Goal: Register for event/course

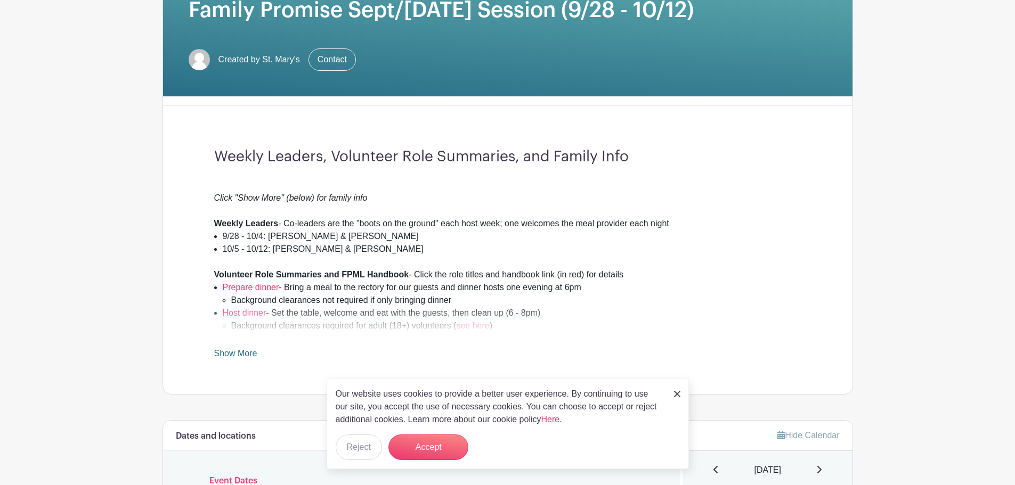
scroll to position [213, 0]
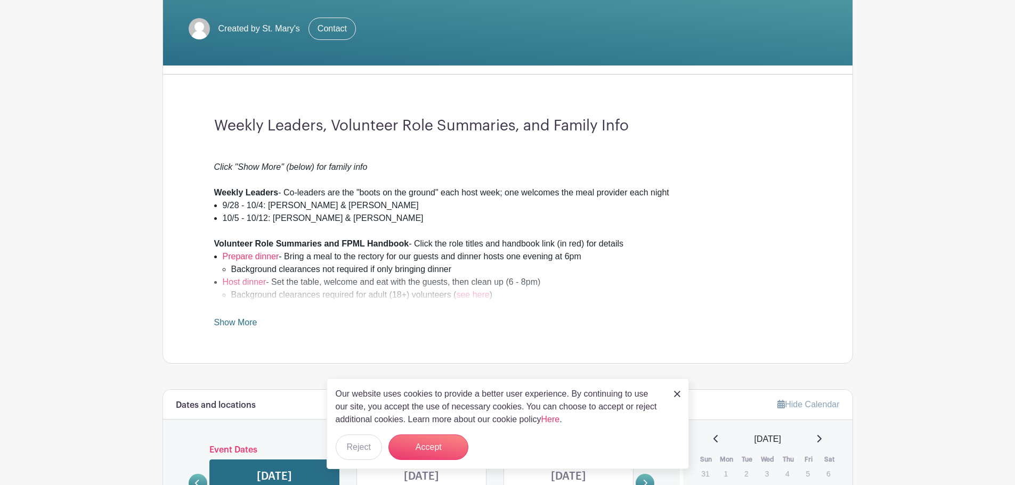
click at [674, 397] on img at bounding box center [677, 394] width 6 height 6
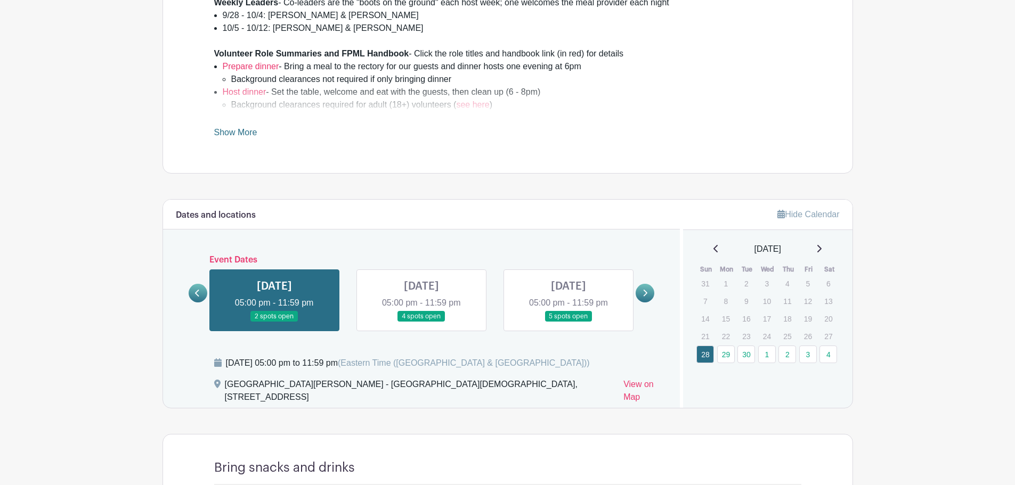
scroll to position [426, 0]
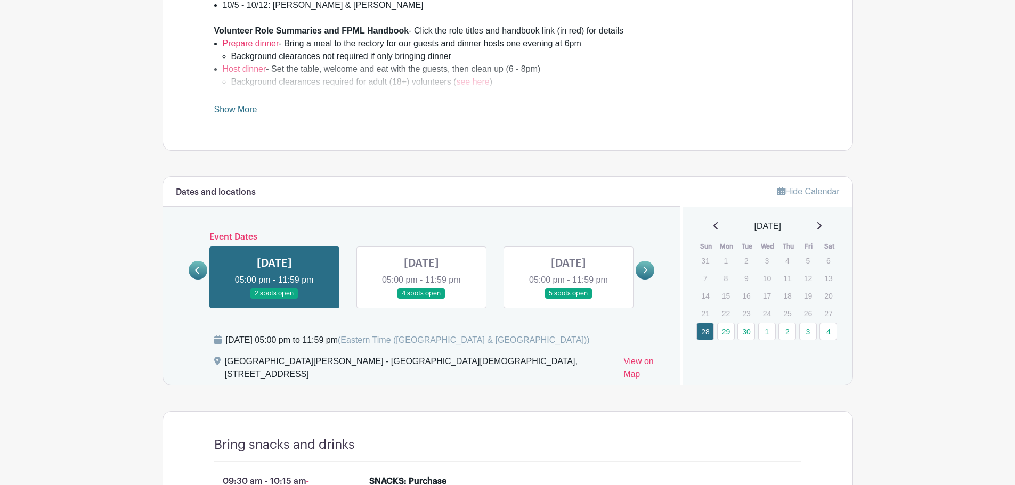
click at [642, 269] on icon at bounding box center [644, 270] width 5 height 8
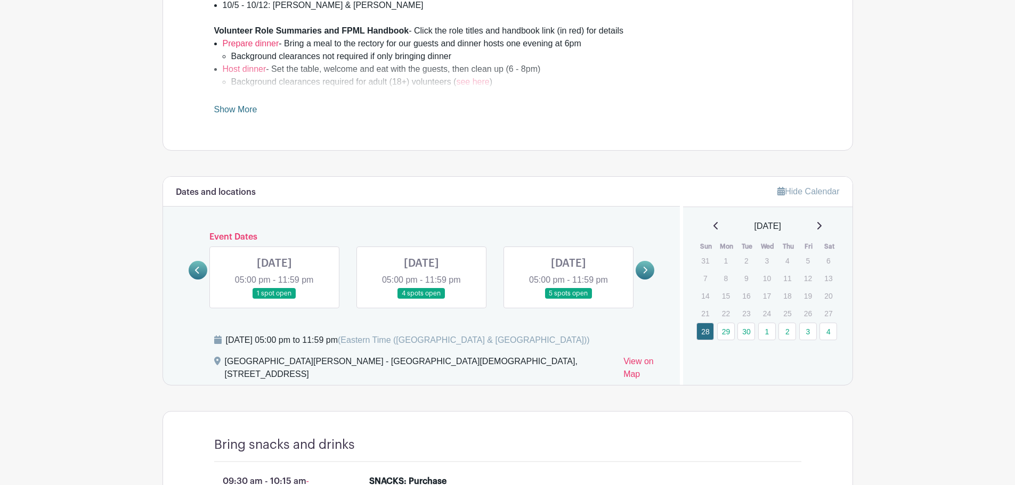
click at [568, 299] on link at bounding box center [568, 299] width 0 height 0
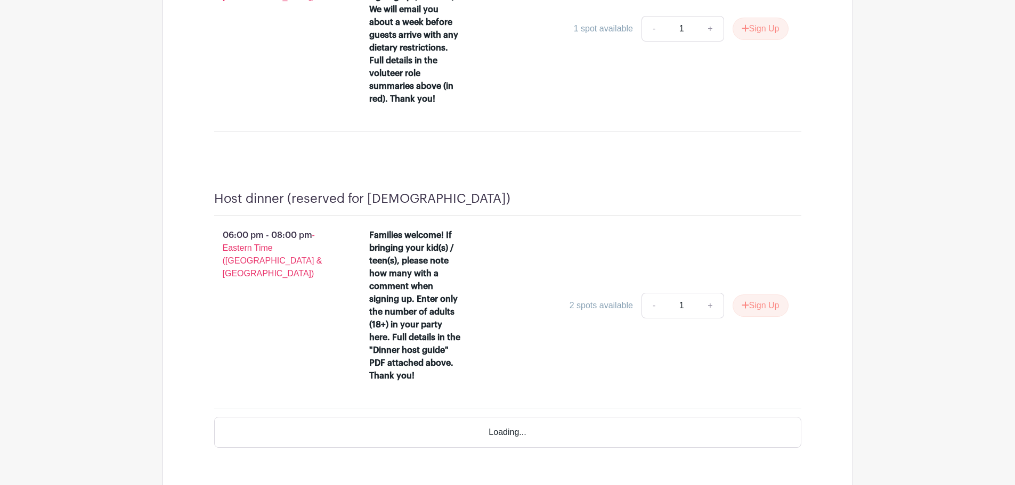
scroll to position [959, 0]
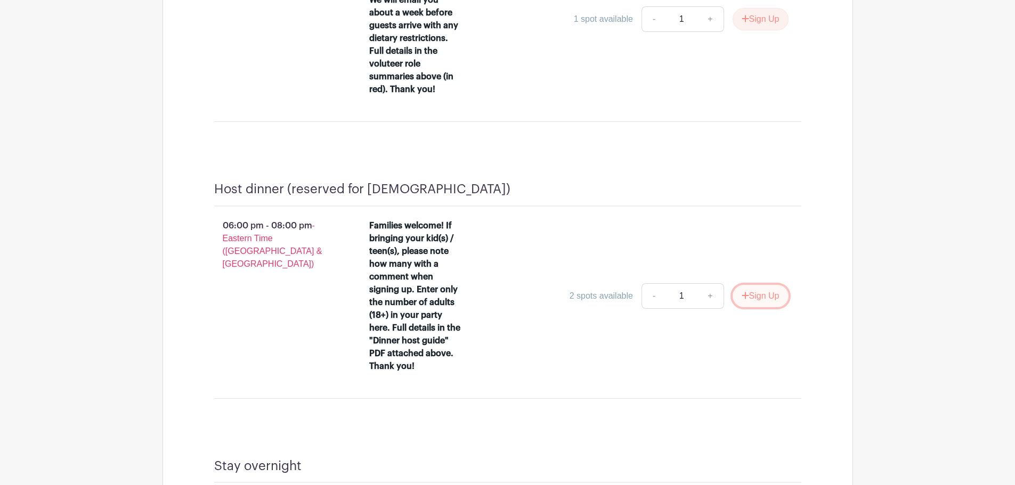
click at [742, 292] on icon "submit" at bounding box center [745, 295] width 7 height 7
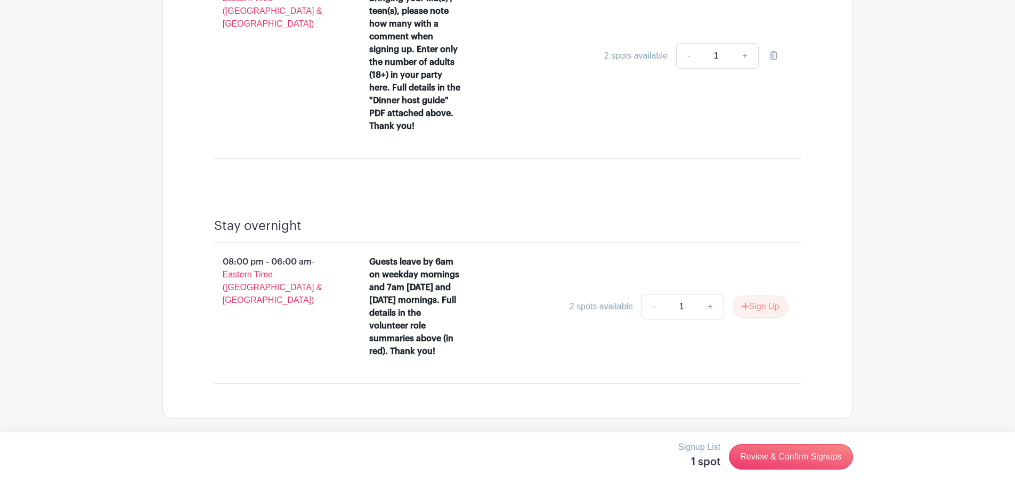
scroll to position [1186, 0]
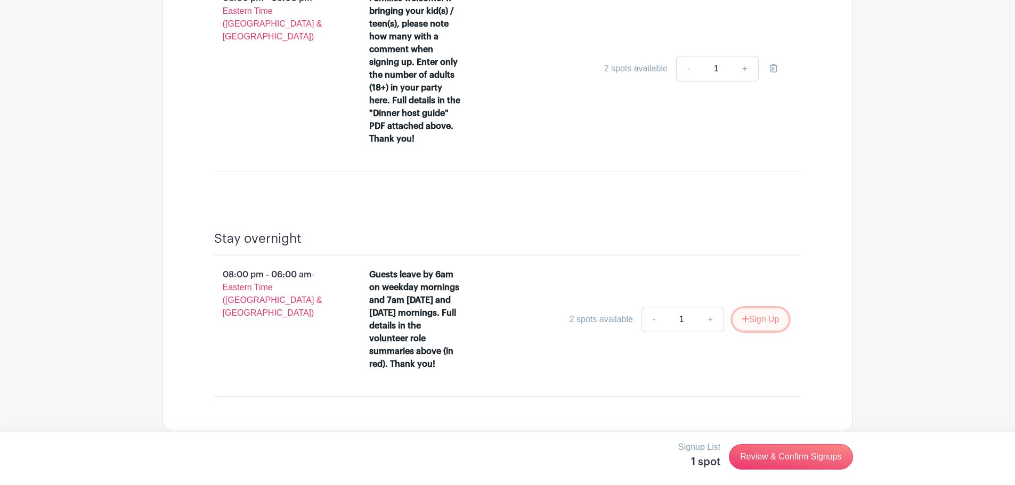
click at [752, 308] on button "Sign Up" at bounding box center [761, 319] width 56 height 22
click at [771, 451] on link "Review & Confirm Signups" at bounding box center [791, 457] width 124 height 26
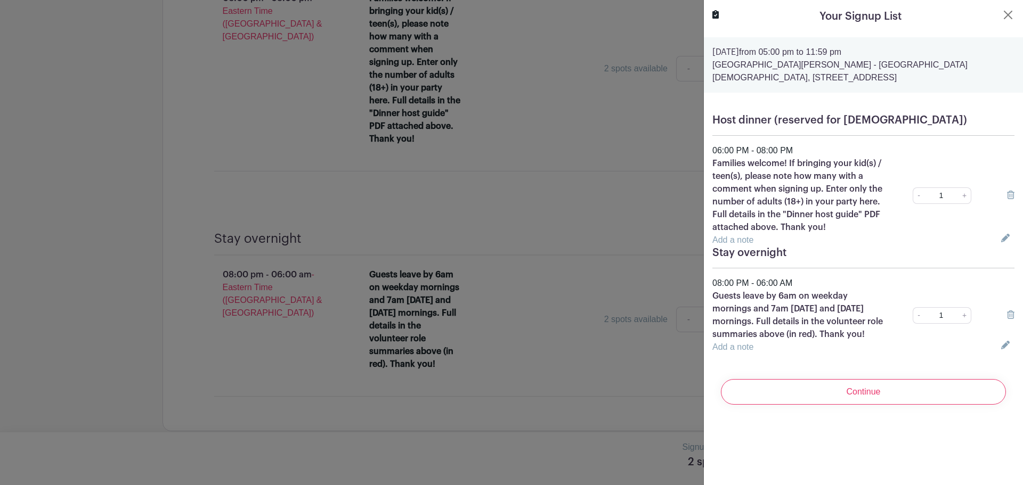
click at [738, 240] on link "Add a note" at bounding box center [732, 239] width 41 height 9
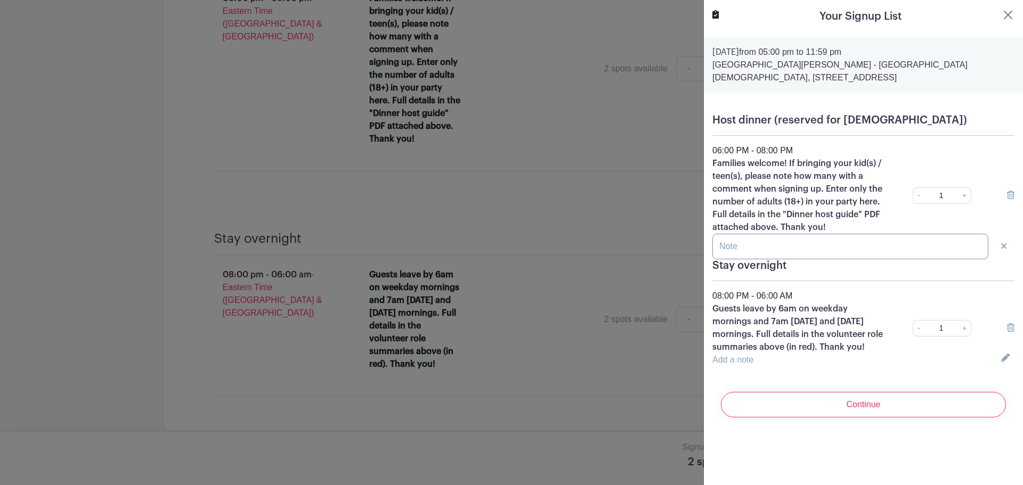
click at [734, 245] on input "text" at bounding box center [850, 247] width 276 height 26
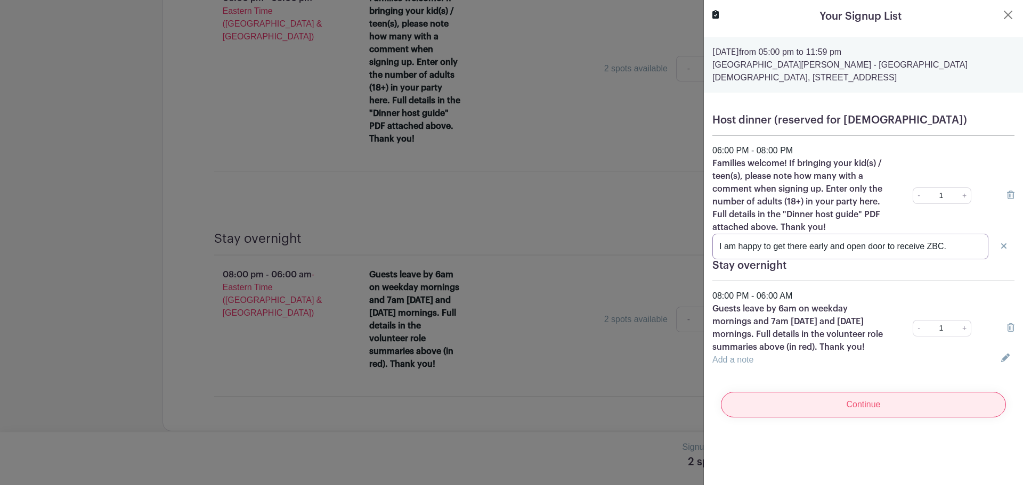
type input "I am happy to get there early and open door to receive ZBC."
click at [819, 413] on input "Continue" at bounding box center [863, 405] width 285 height 26
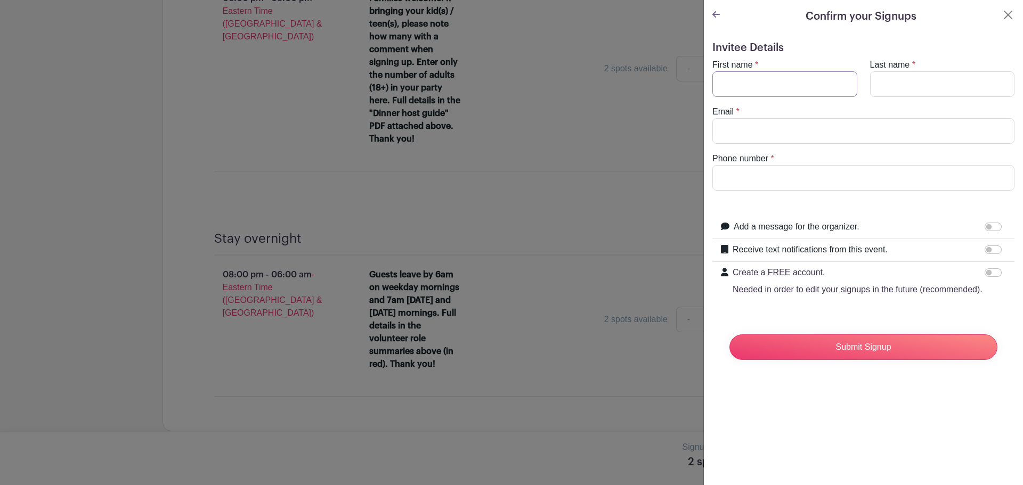
click at [761, 85] on input "First name" at bounding box center [784, 84] width 145 height 26
type input "[PERSON_NAME]"
type input "Chenery"
type input "[EMAIL_ADDRESS][DOMAIN_NAME]"
click at [771, 175] on input "6105201974" at bounding box center [863, 178] width 302 height 26
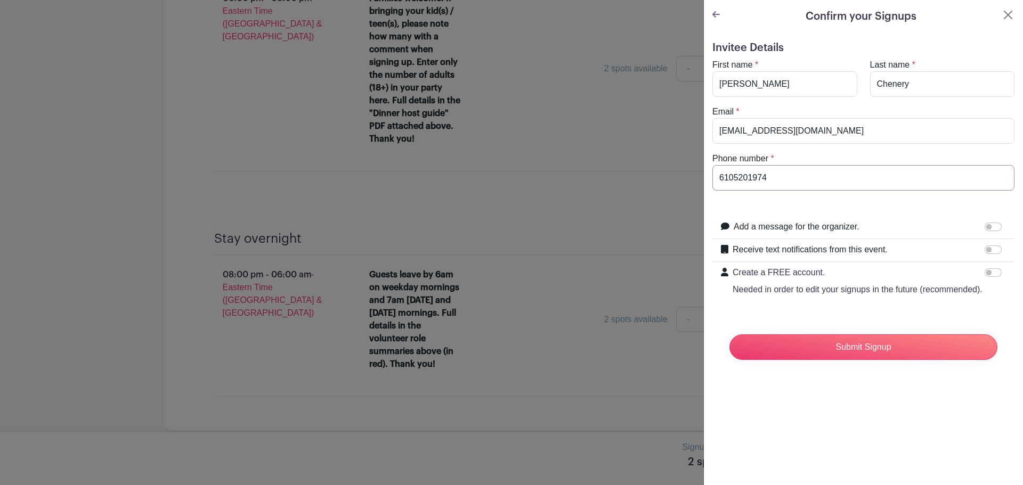
type input "4846329716"
click at [985, 227] on input "Add a message for the organizer." at bounding box center [993, 227] width 17 height 9
checkbox input "true"
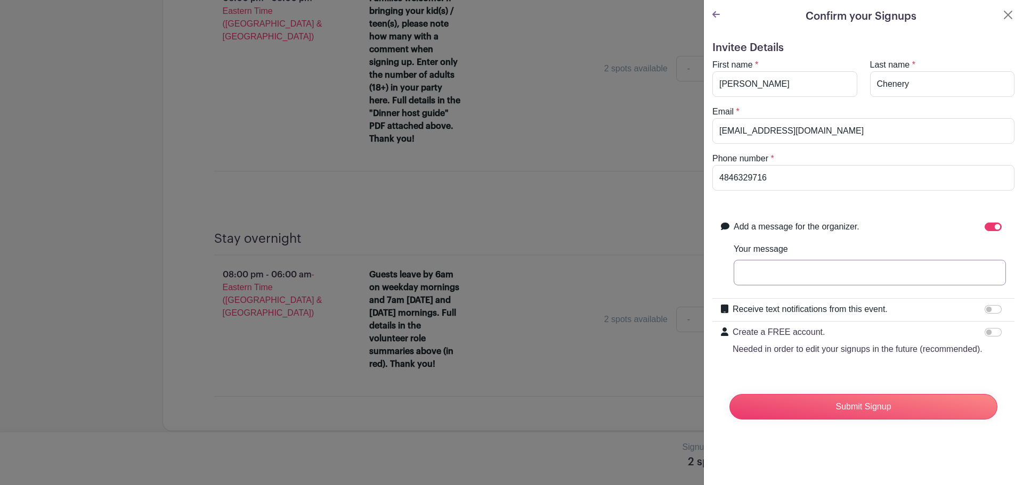
click at [784, 275] on input "Your message" at bounding box center [870, 273] width 272 height 26
type input "I can open door for ZBC and host with them."
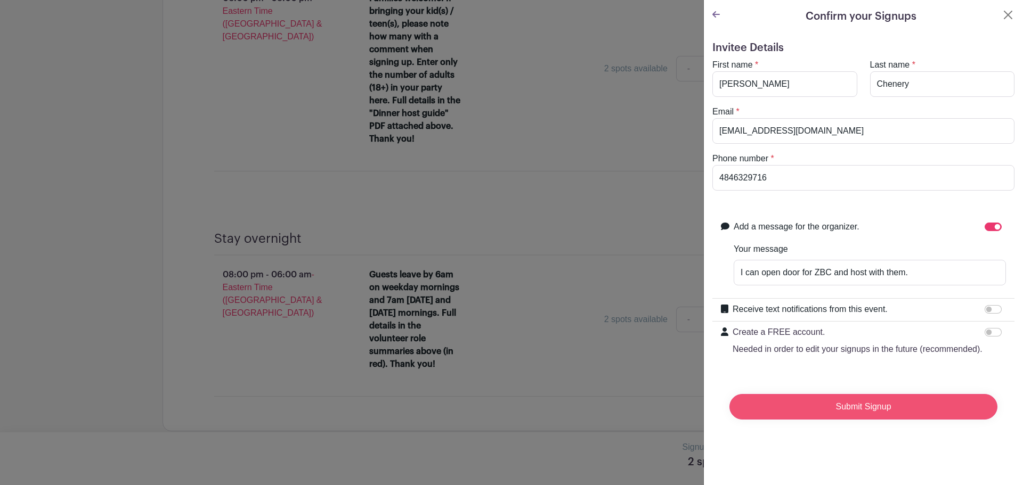
click at [844, 420] on input "Submit Signup" at bounding box center [863, 407] width 268 height 26
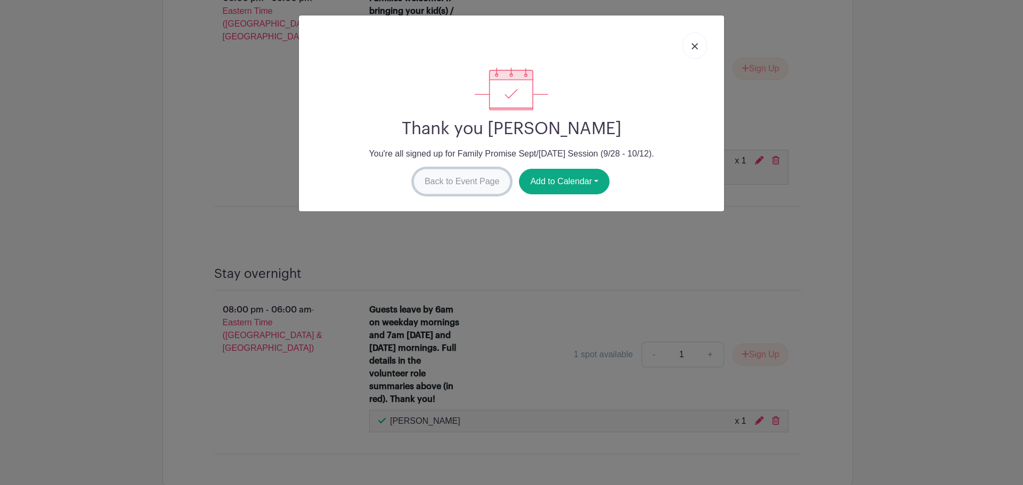
click at [435, 186] on link "Back to Event Page" at bounding box center [461, 182] width 97 height 26
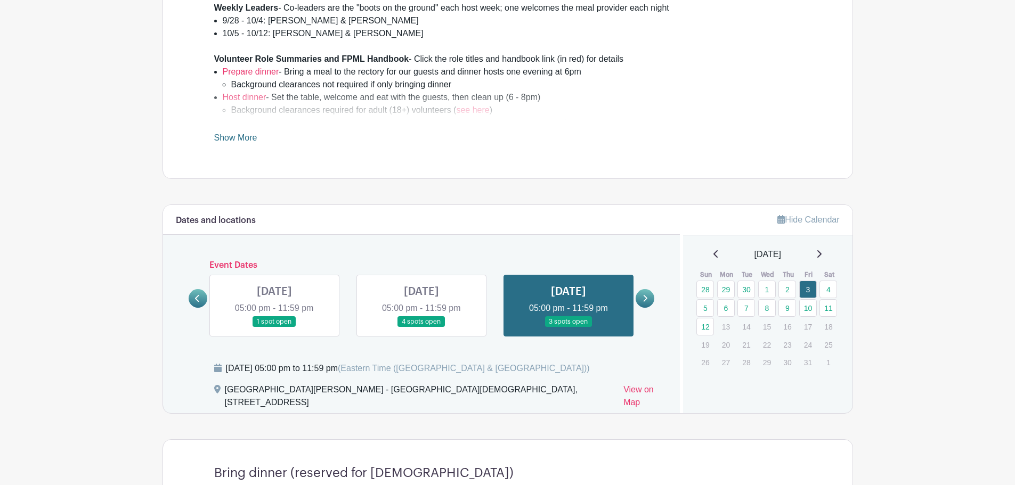
scroll to position [387, 0]
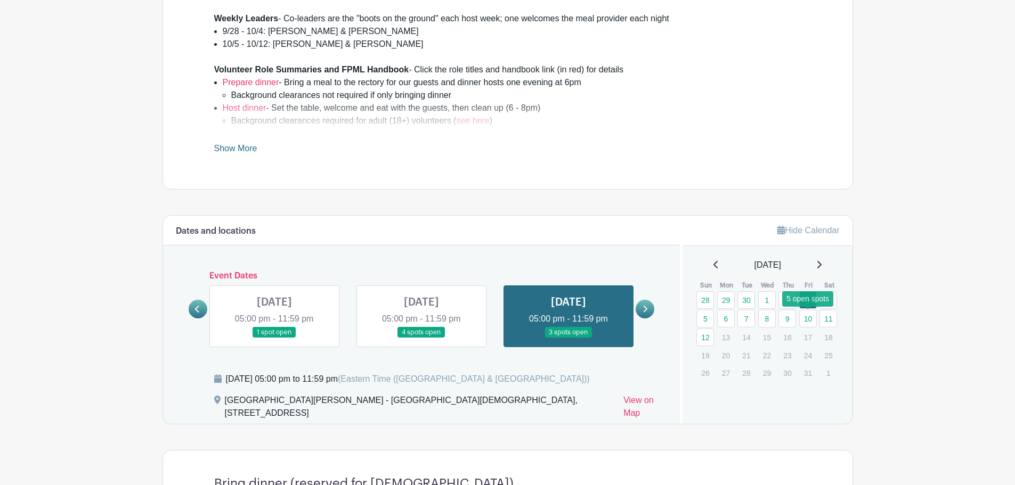
click at [808, 318] on link "10" at bounding box center [808, 319] width 18 height 18
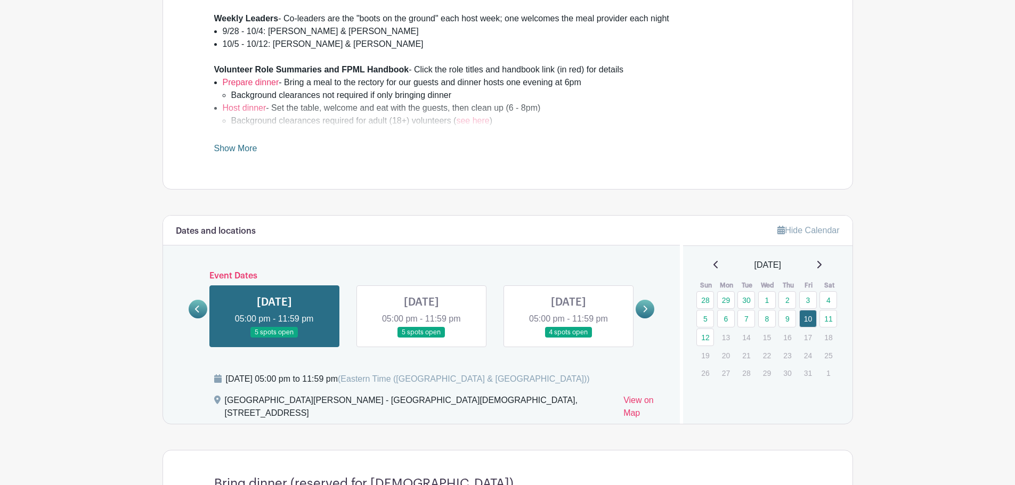
click at [274, 338] on link at bounding box center [274, 338] width 0 height 0
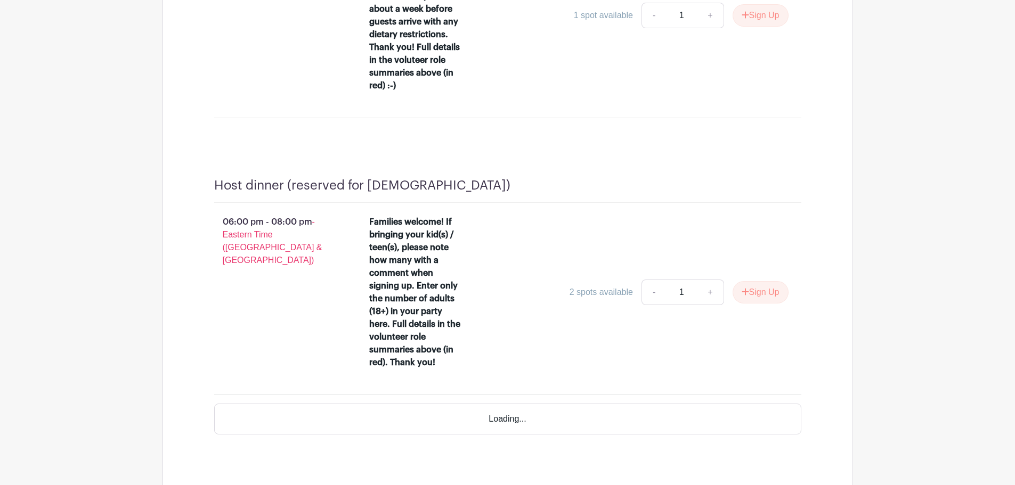
scroll to position [973, 0]
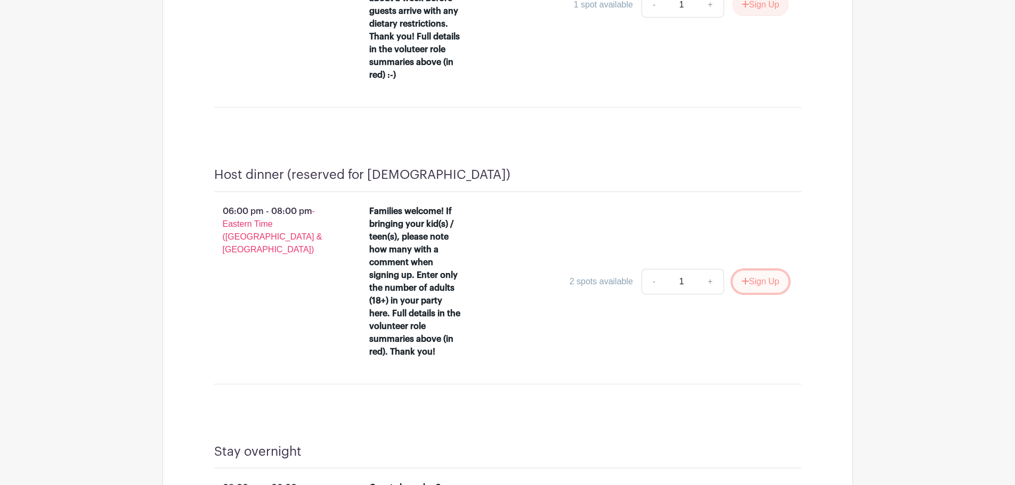
click at [752, 271] on button "Sign Up" at bounding box center [761, 282] width 56 height 22
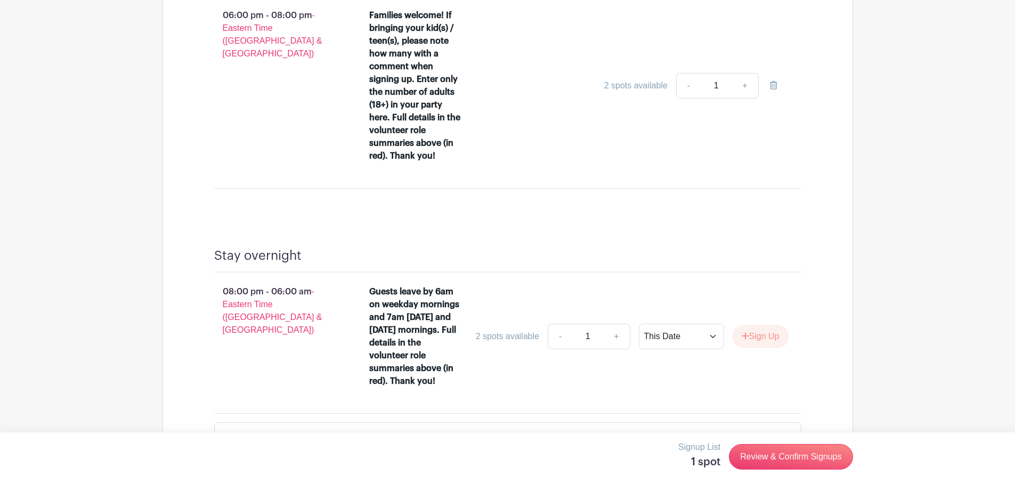
scroll to position [1186, 0]
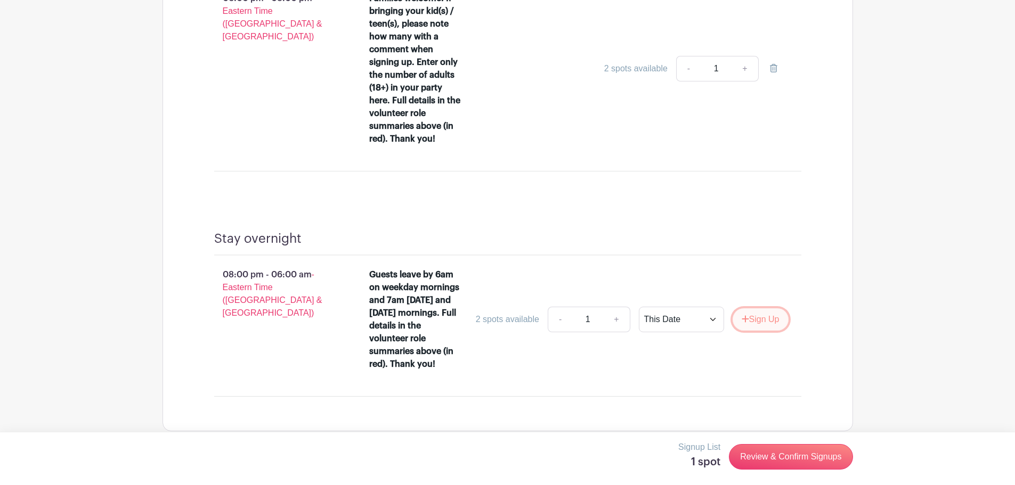
click at [744, 316] on icon "submit" at bounding box center [745, 319] width 7 height 7
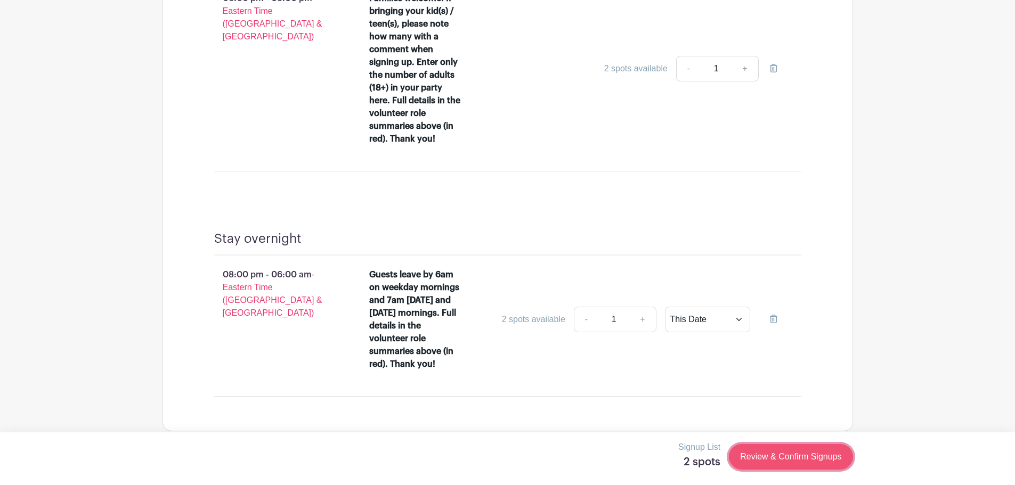
click at [762, 457] on link "Review & Confirm Signups" at bounding box center [791, 457] width 124 height 26
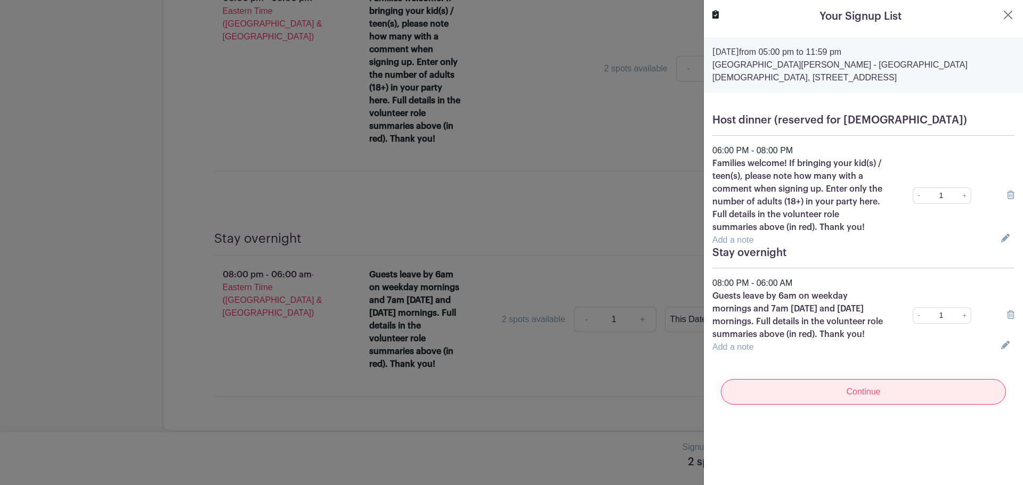
click at [795, 405] on input "Continue" at bounding box center [863, 392] width 285 height 26
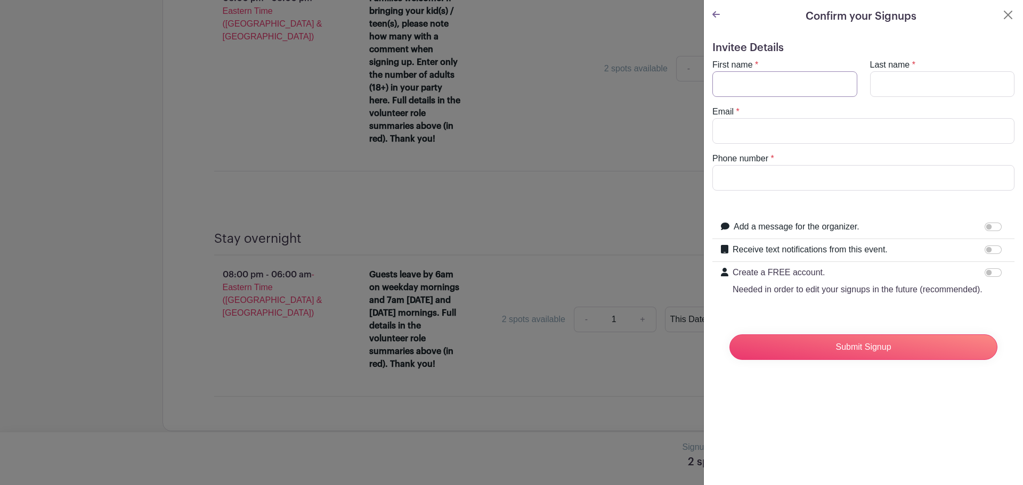
click at [770, 82] on input "First name" at bounding box center [784, 84] width 145 height 26
type input "[PERSON_NAME]"
type input "Chenery"
type input "[EMAIL_ADDRESS][DOMAIN_NAME]"
click at [782, 179] on input "6105201974" at bounding box center [863, 178] width 302 height 26
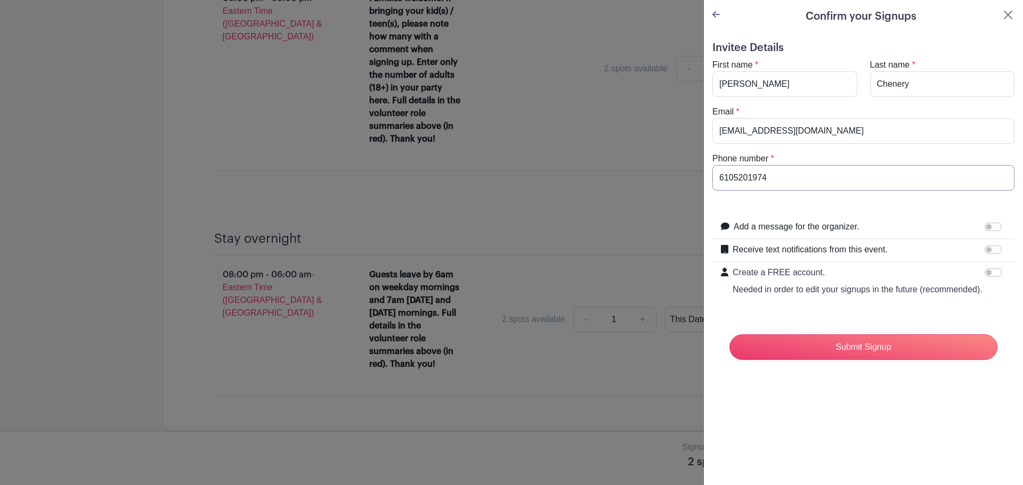
type input "4846329716"
click at [985, 224] on input "Add a message for the organizer." at bounding box center [993, 227] width 17 height 9
checkbox input "true"
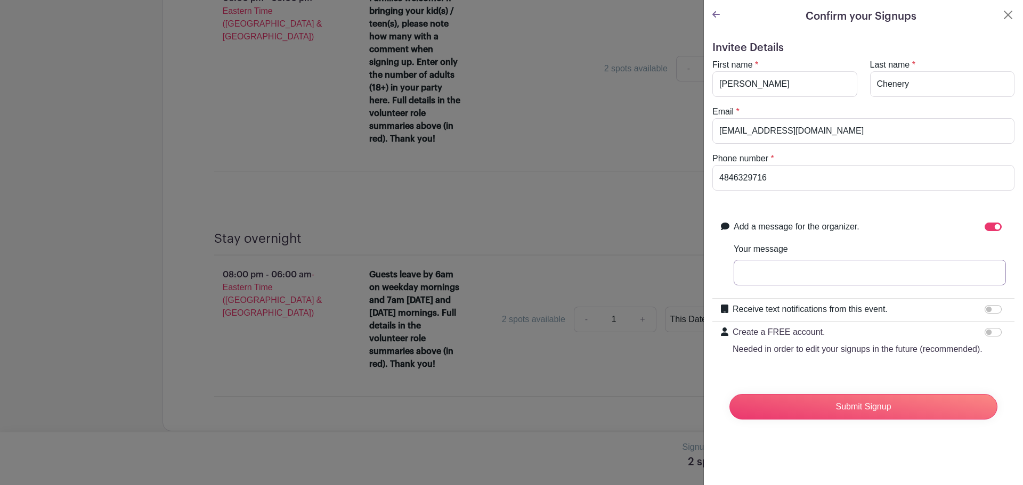
click at [820, 266] on input "Your message" at bounding box center [870, 273] width 272 height 26
type input "I can open door for ZBC and host with them."
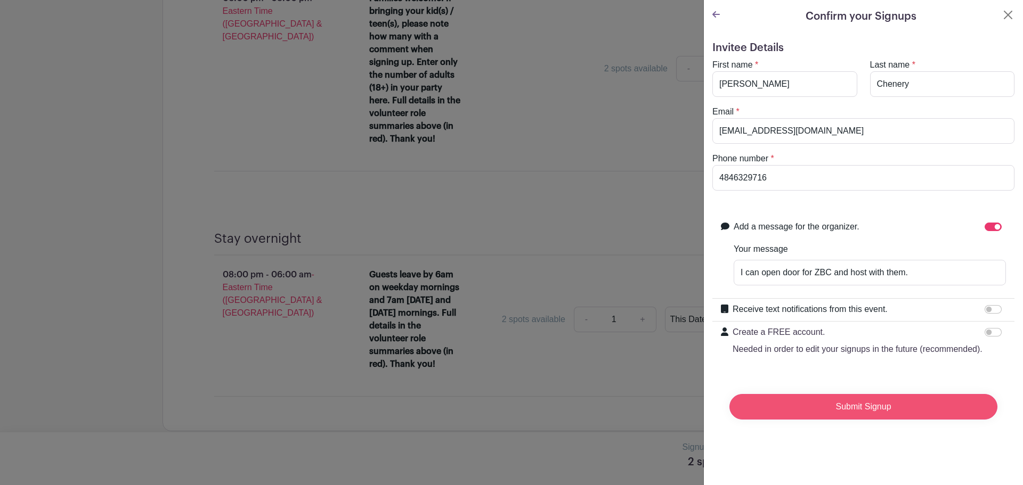
click at [813, 417] on input "Submit Signup" at bounding box center [863, 407] width 268 height 26
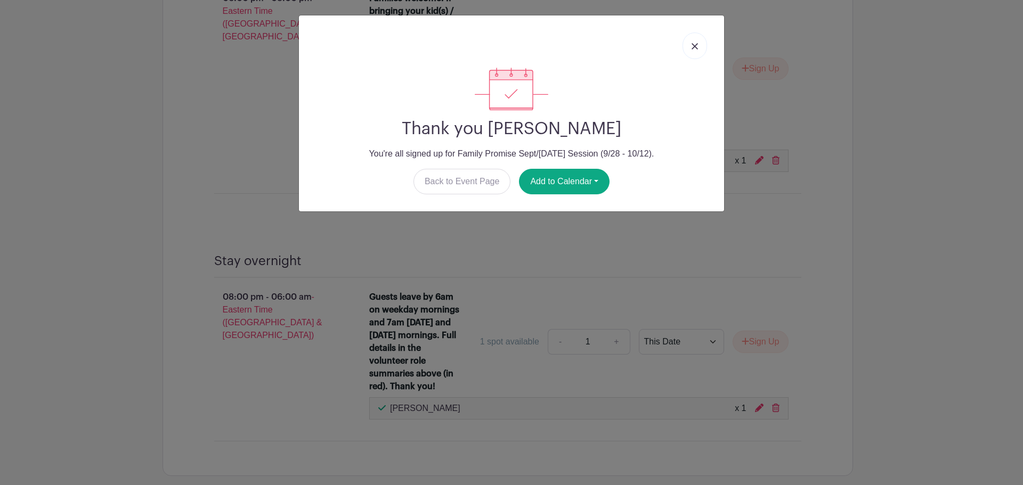
click at [694, 44] on img at bounding box center [695, 46] width 6 height 6
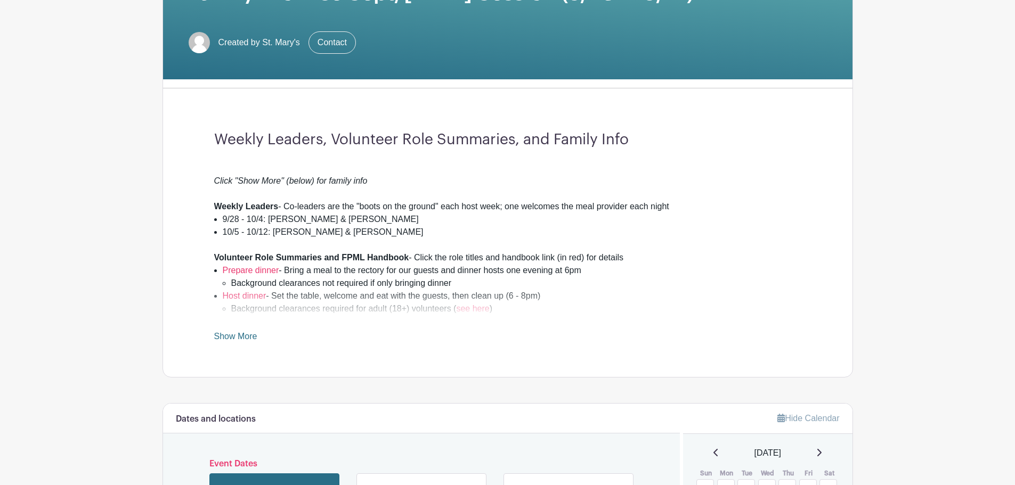
scroll to position [426, 0]
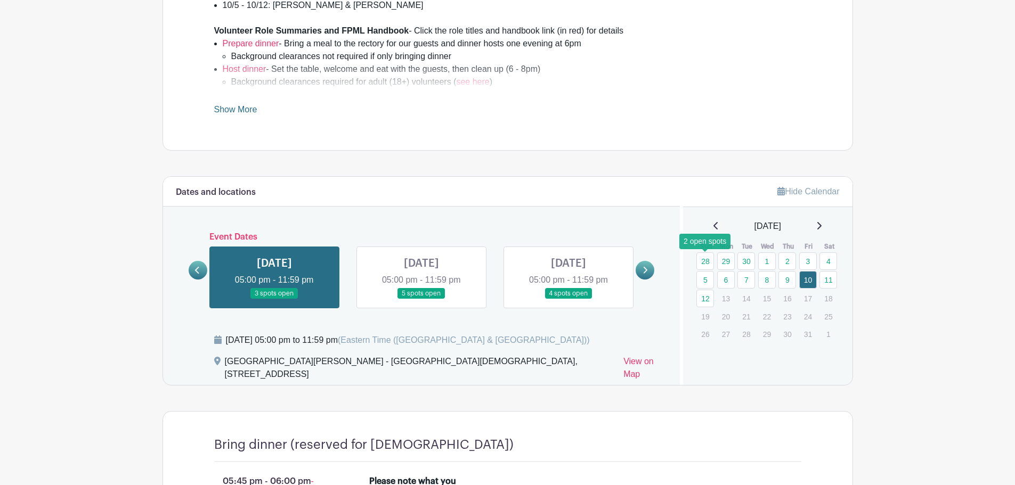
click at [708, 257] on link "28" at bounding box center [705, 262] width 18 height 18
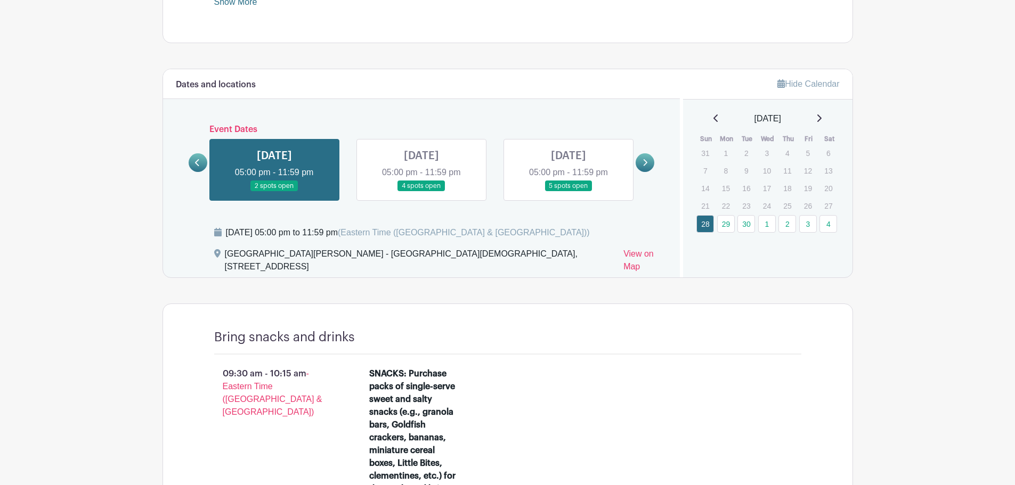
scroll to position [639, 0]
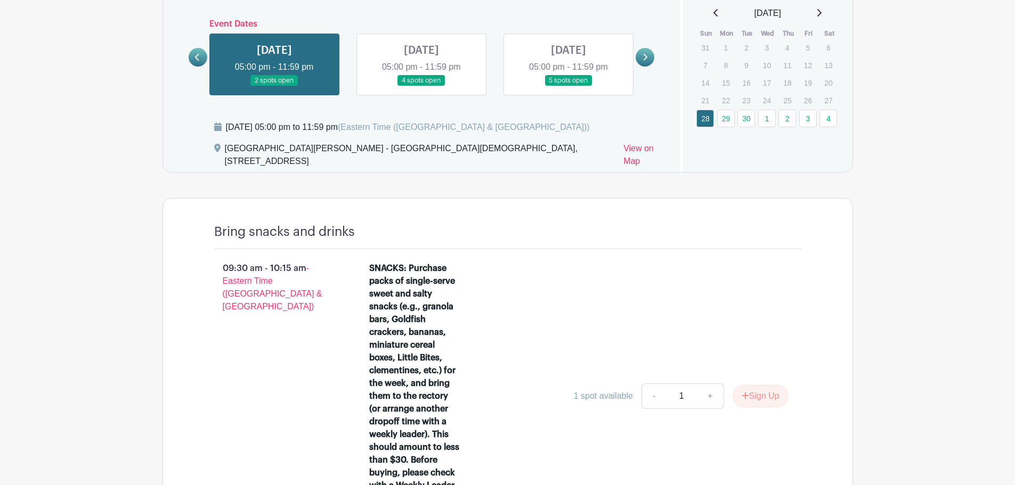
click at [421, 86] on link at bounding box center [421, 86] width 0 height 0
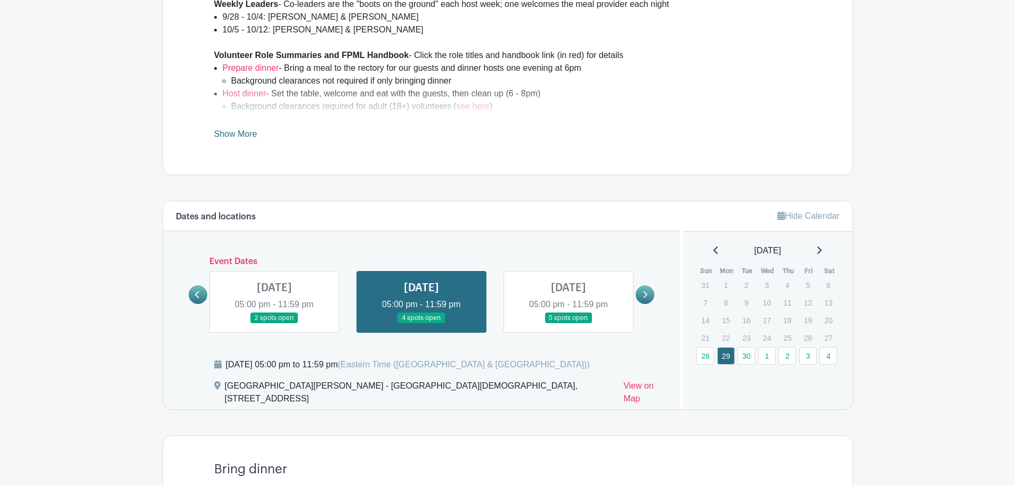
scroll to position [356, 0]
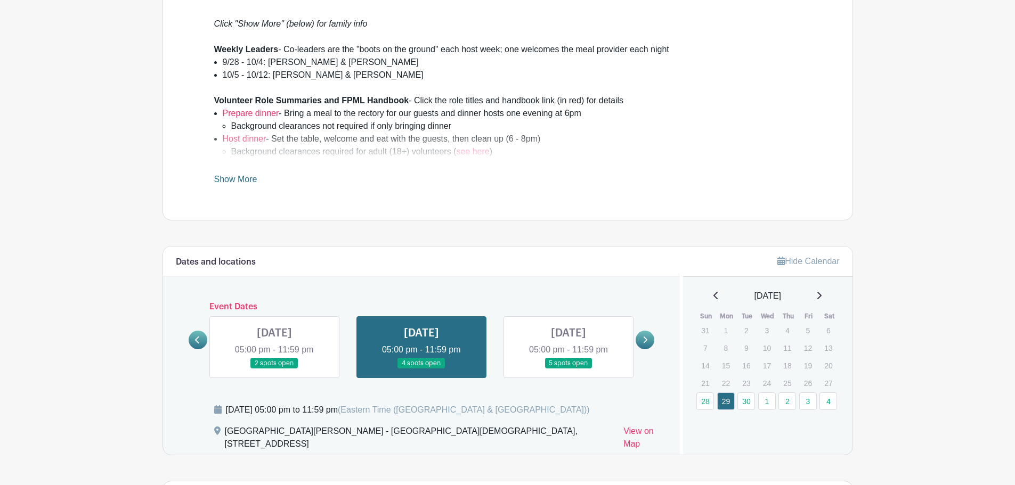
click at [568, 369] on link at bounding box center [568, 369] width 0 height 0
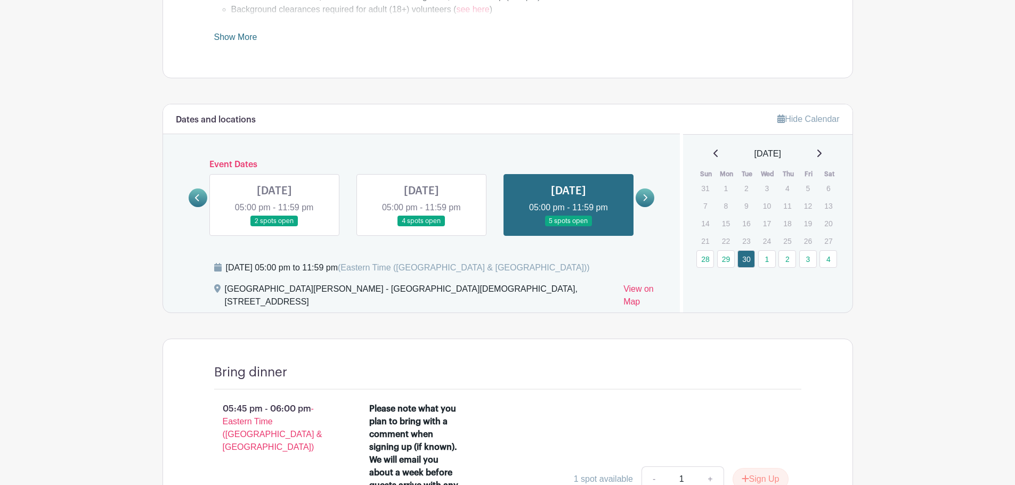
scroll to position [494, 0]
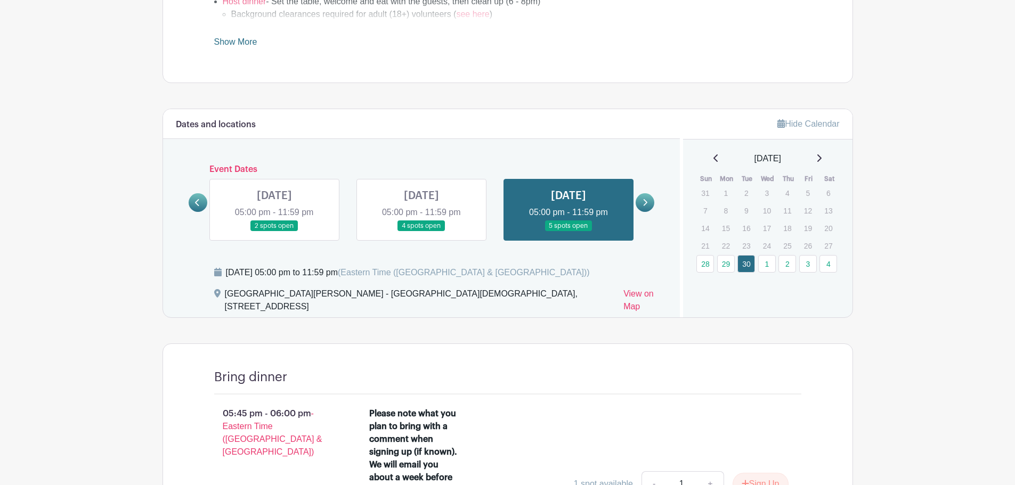
click at [644, 202] on icon at bounding box center [644, 203] width 5 height 8
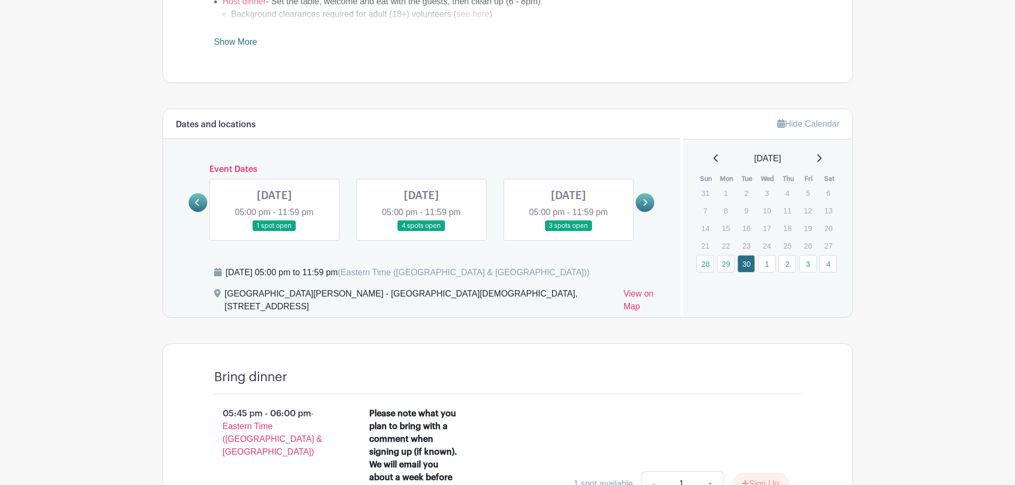
click at [274, 232] on link at bounding box center [274, 232] width 0 height 0
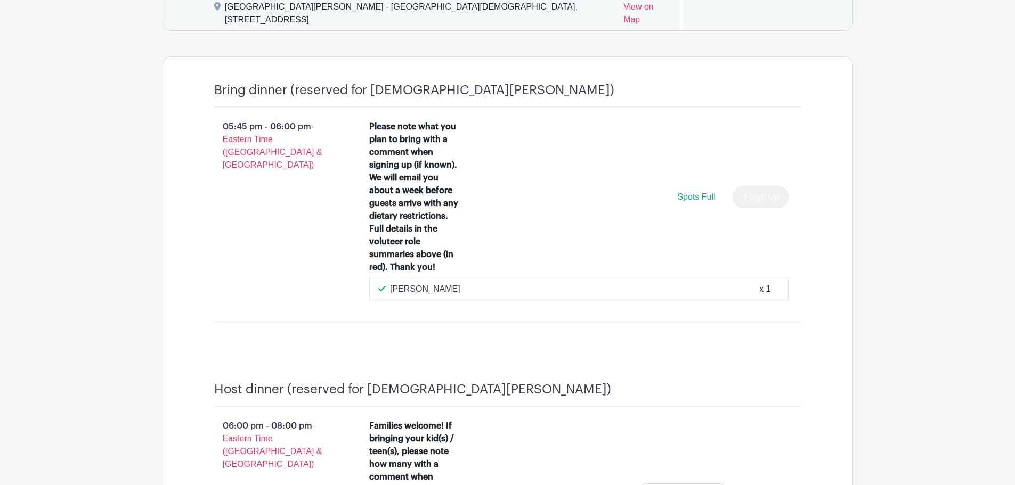
scroll to position [668, 0]
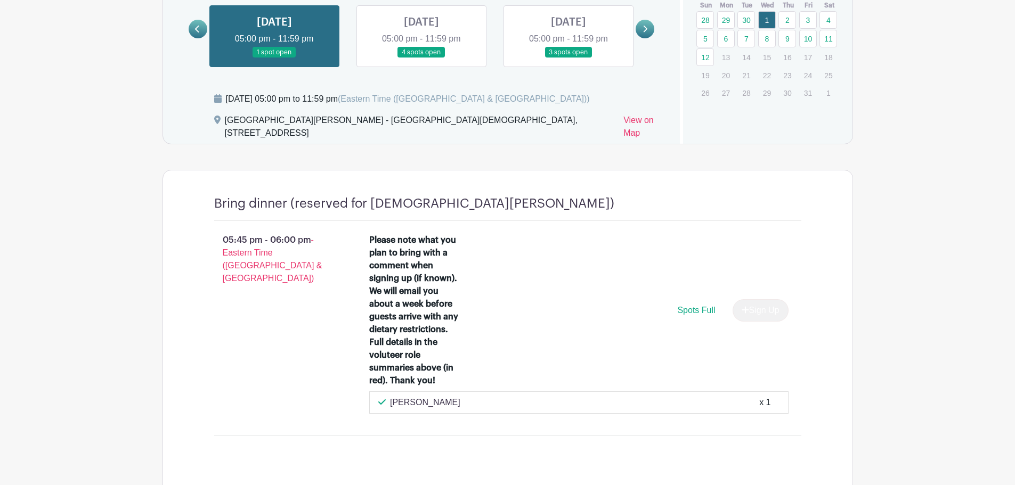
click at [421, 58] on link at bounding box center [421, 58] width 0 height 0
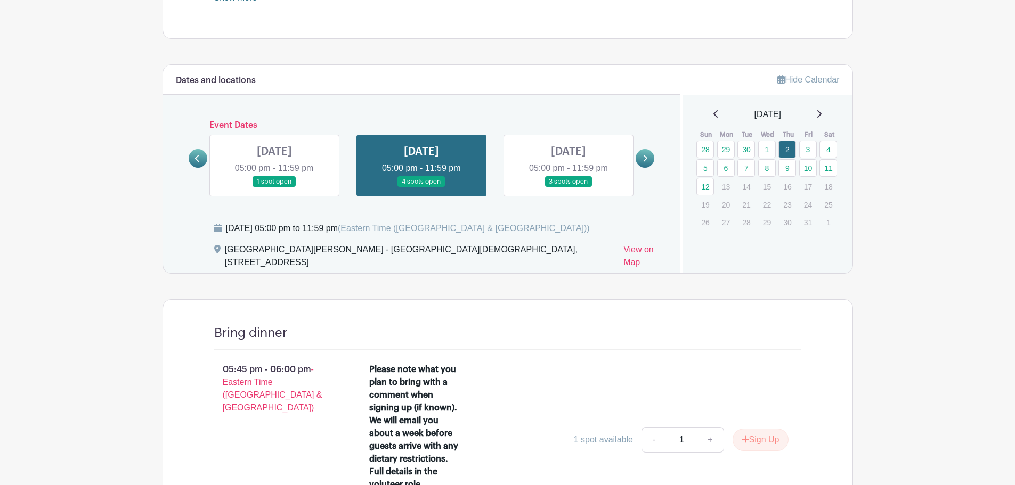
scroll to position [508, 0]
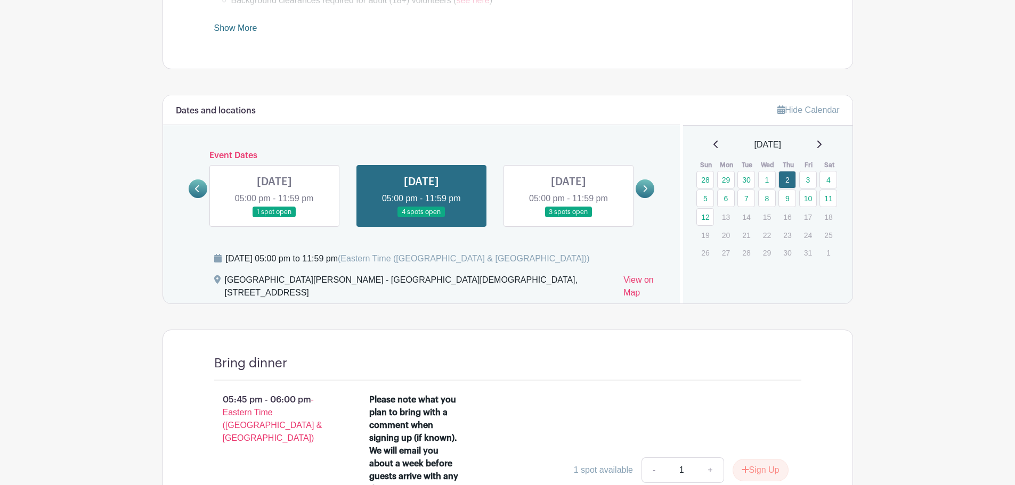
click at [568, 218] on link at bounding box center [568, 218] width 0 height 0
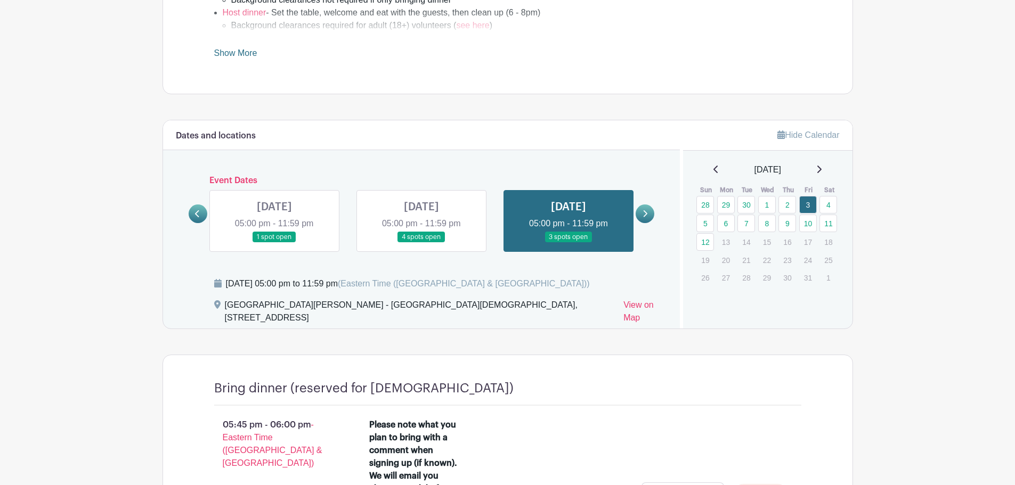
scroll to position [285, 0]
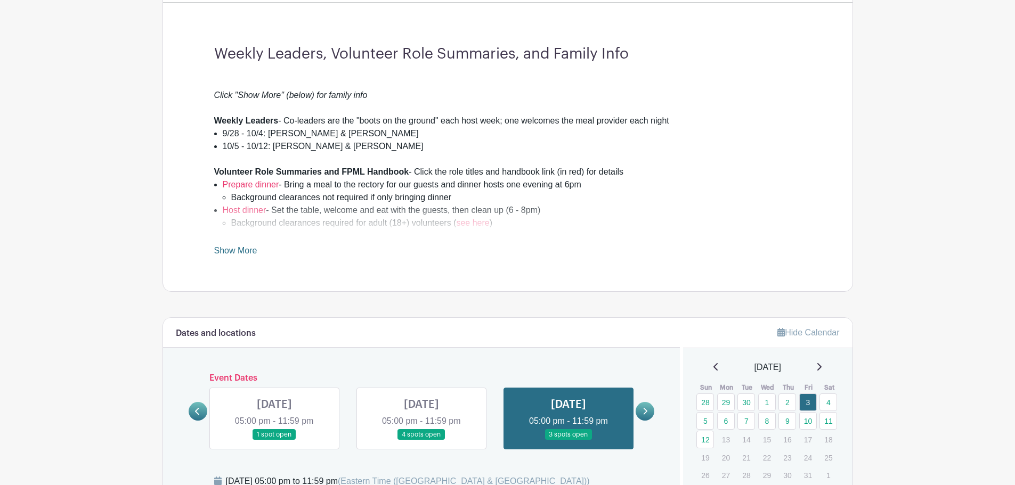
click at [645, 405] on link at bounding box center [645, 411] width 19 height 19
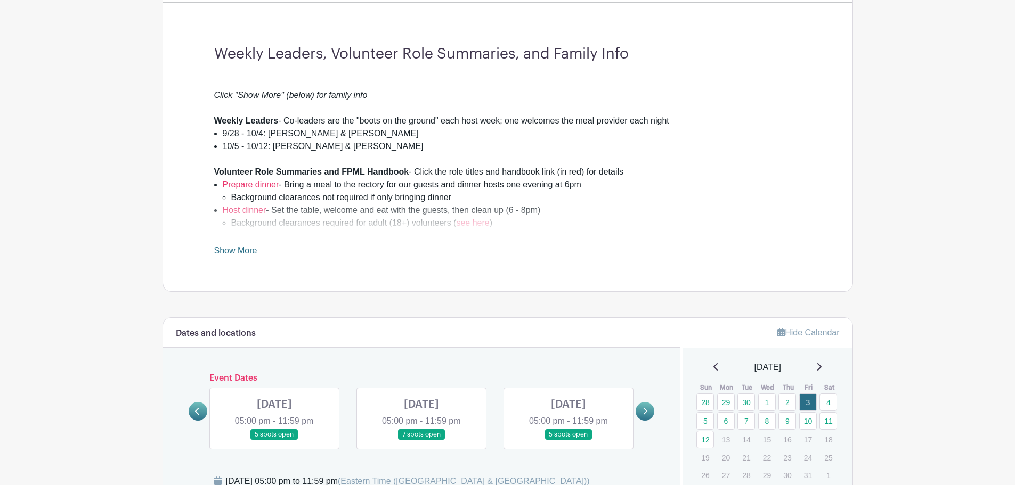
click at [274, 441] on link at bounding box center [274, 441] width 0 height 0
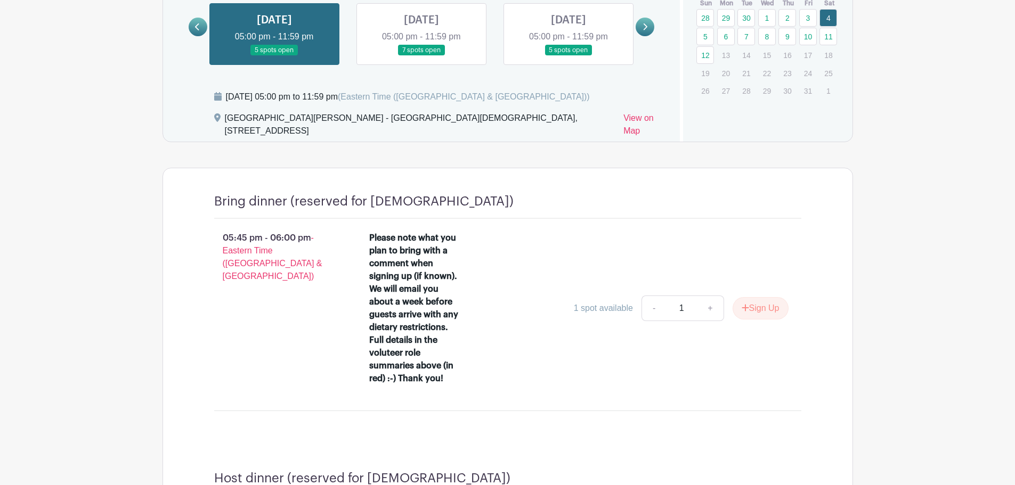
scroll to position [494, 0]
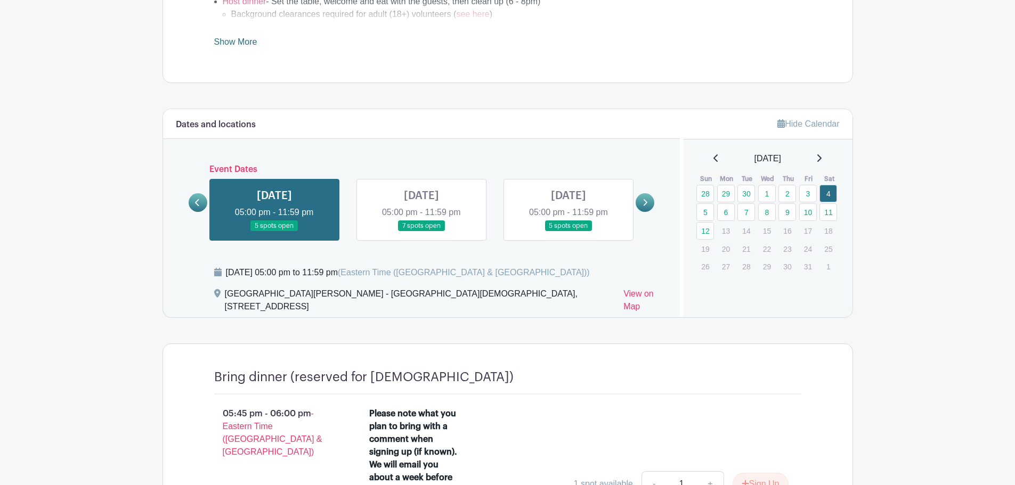
click at [421, 232] on link at bounding box center [421, 232] width 0 height 0
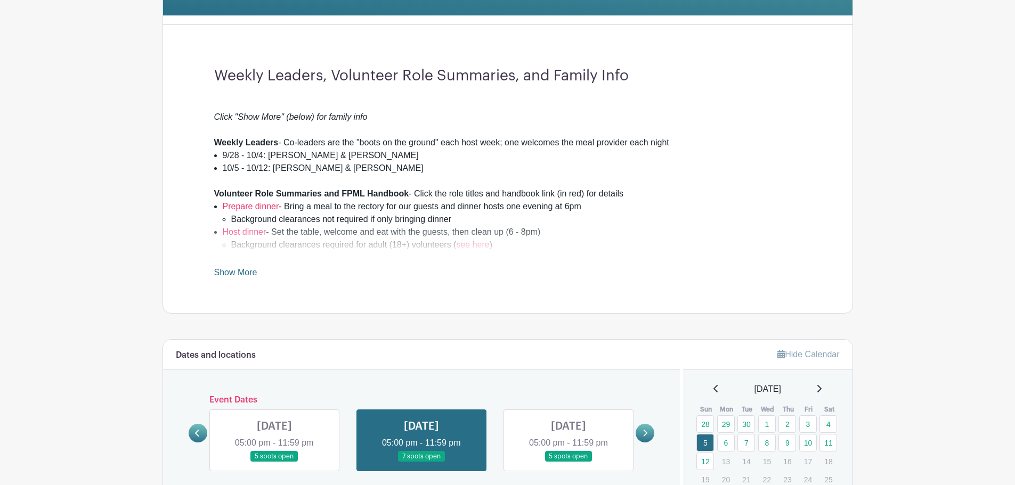
scroll to position [387, 0]
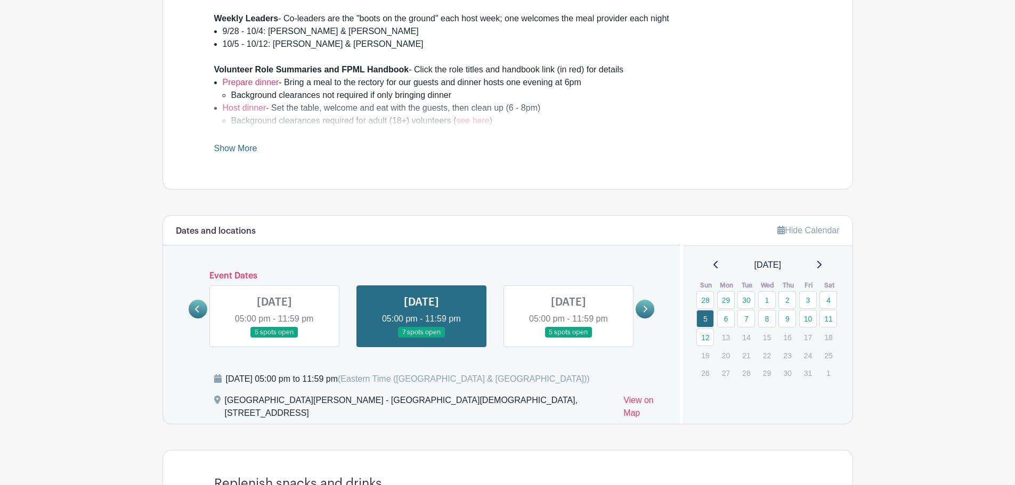
click at [568, 338] on link at bounding box center [568, 338] width 0 height 0
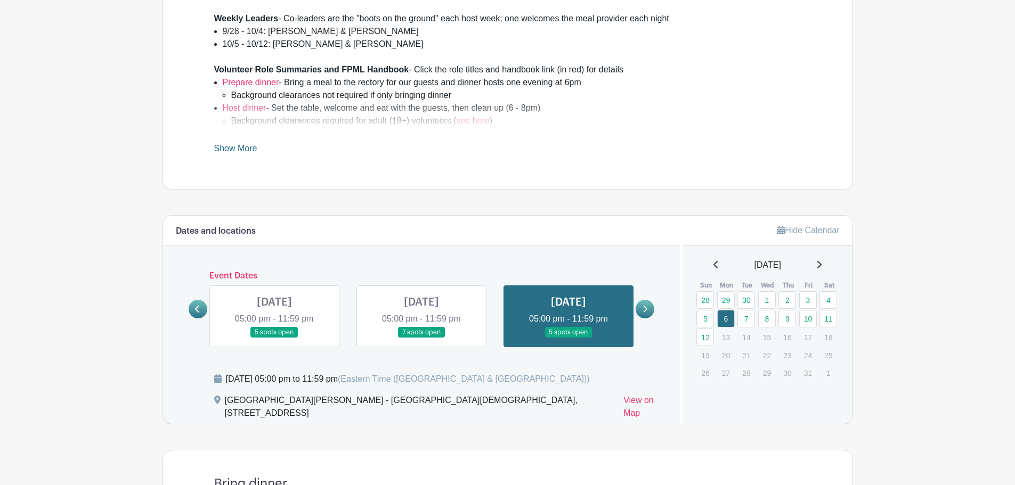
click at [421, 338] on link at bounding box center [421, 338] width 0 height 0
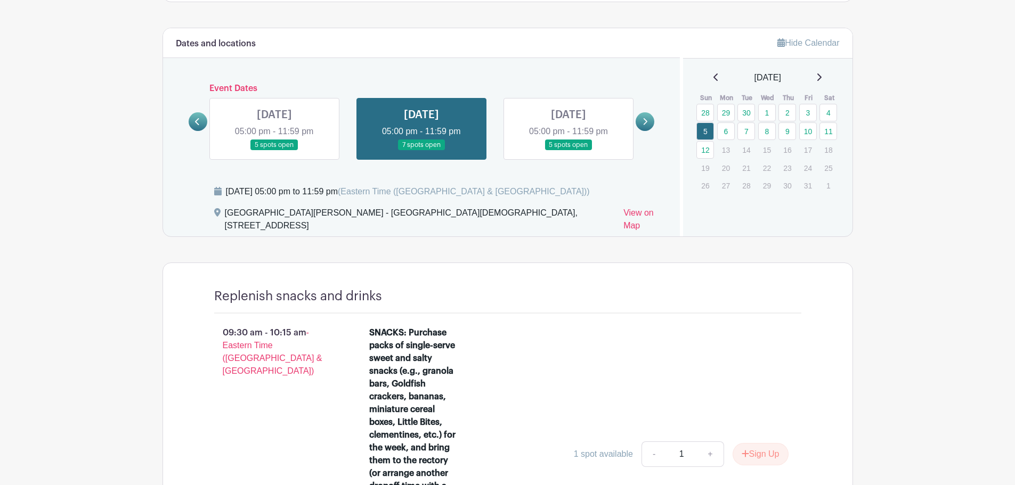
scroll to position [387, 0]
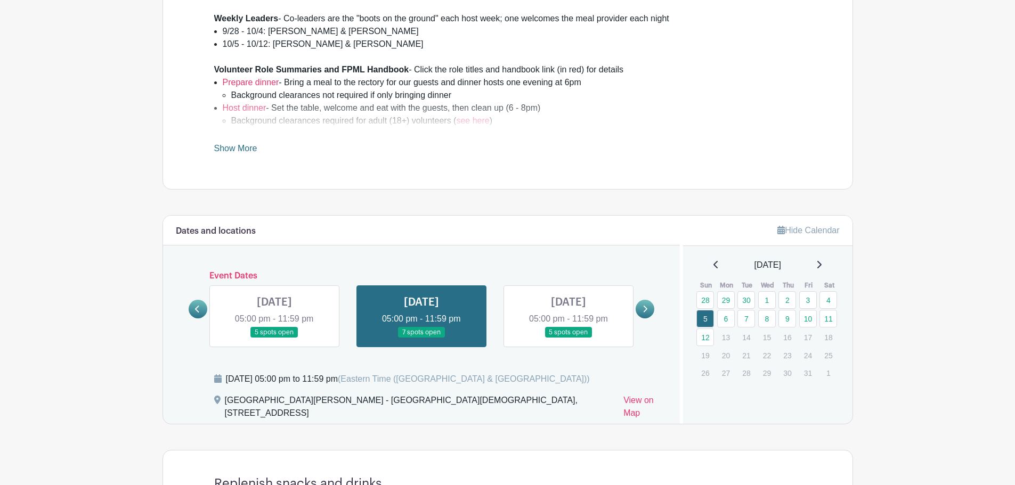
click at [568, 338] on link at bounding box center [568, 338] width 0 height 0
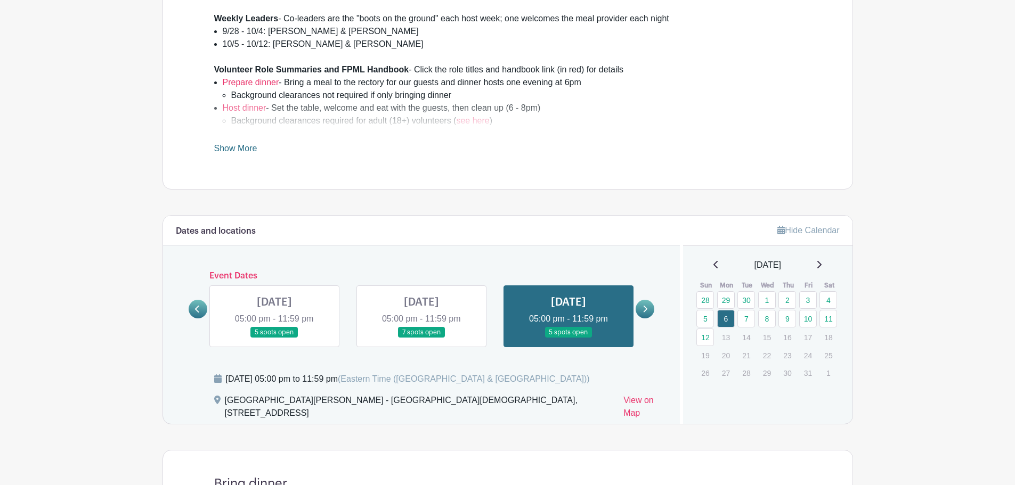
click at [646, 308] on icon at bounding box center [646, 309] width 4 height 7
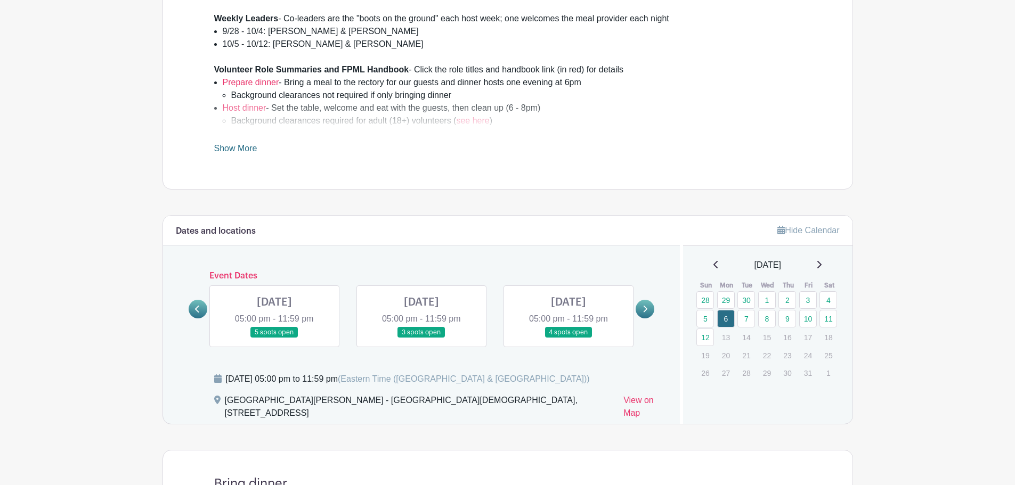
click at [421, 338] on link at bounding box center [421, 338] width 0 height 0
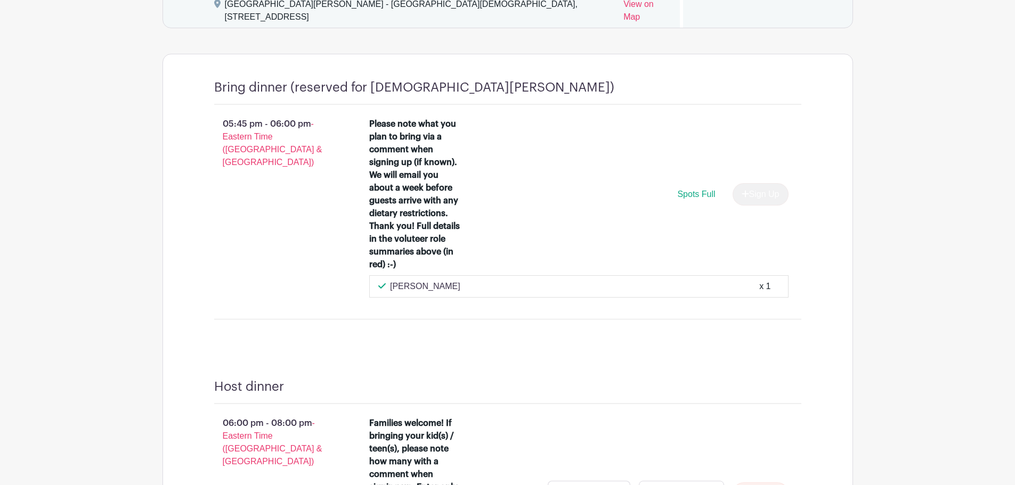
scroll to position [494, 0]
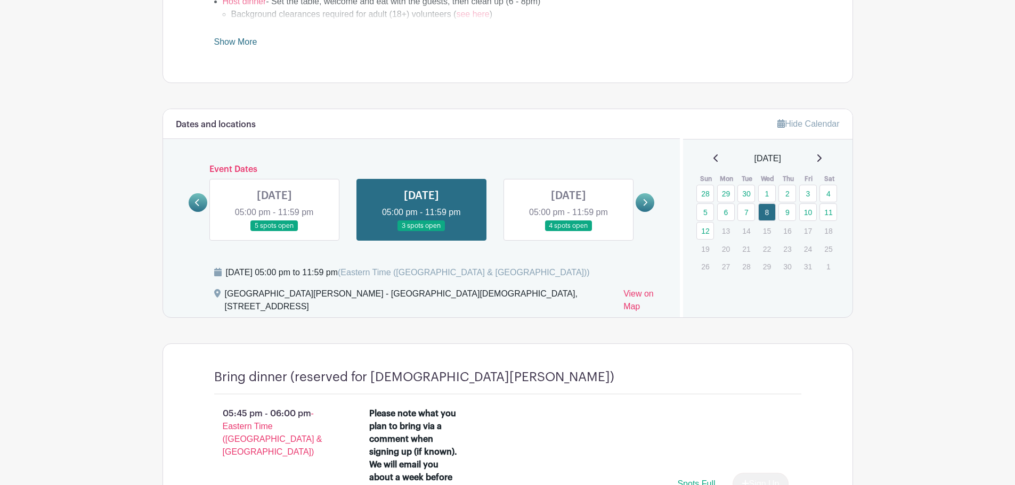
click at [568, 232] on link at bounding box center [568, 232] width 0 height 0
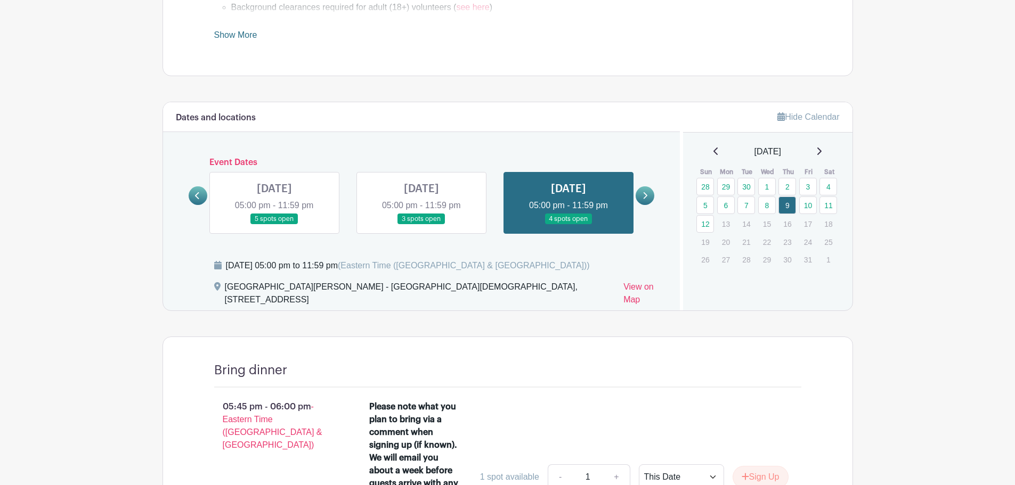
scroll to position [494, 0]
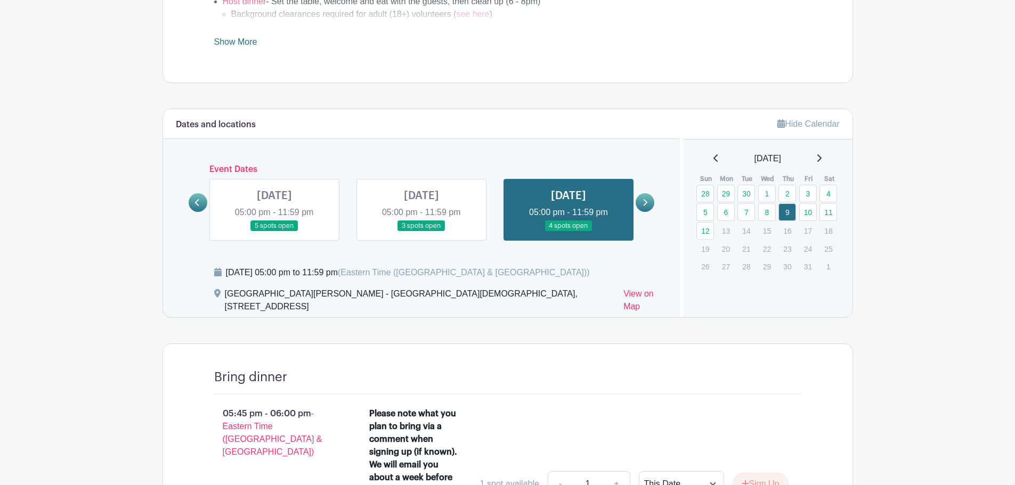
click at [646, 204] on icon at bounding box center [646, 202] width 4 height 7
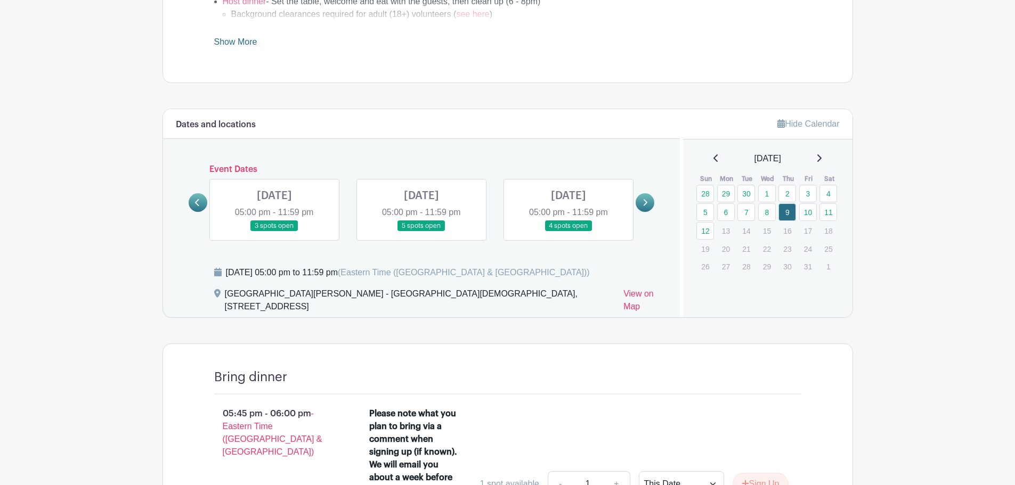
click at [274, 232] on link at bounding box center [274, 232] width 0 height 0
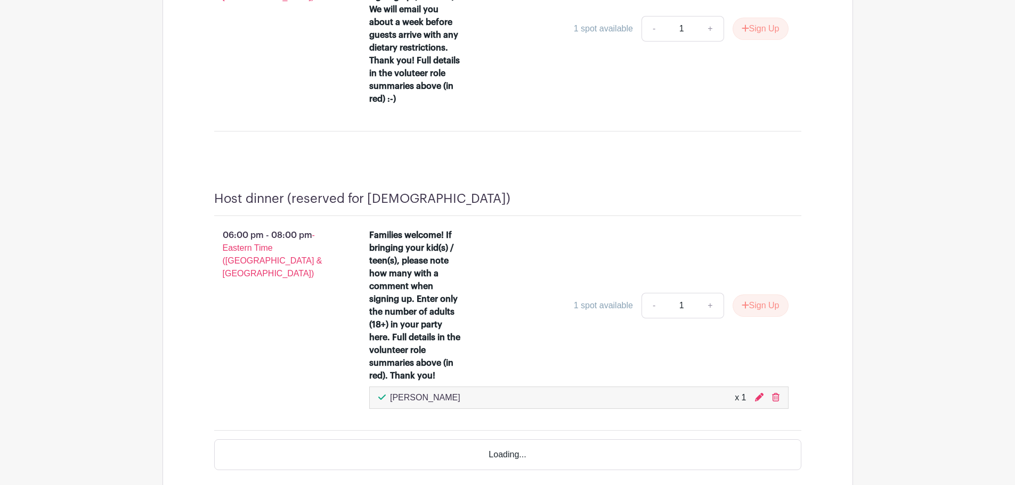
scroll to position [973, 0]
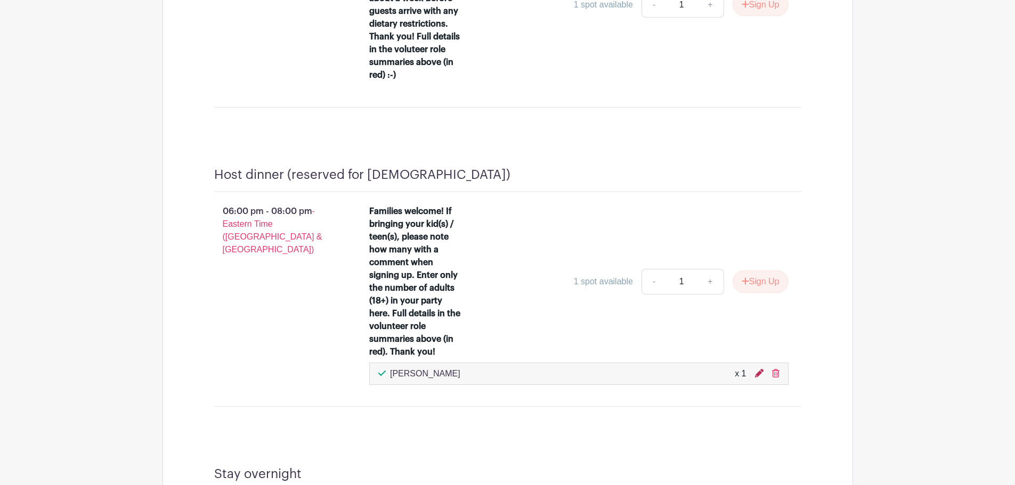
click at [758, 369] on icon at bounding box center [759, 373] width 9 height 9
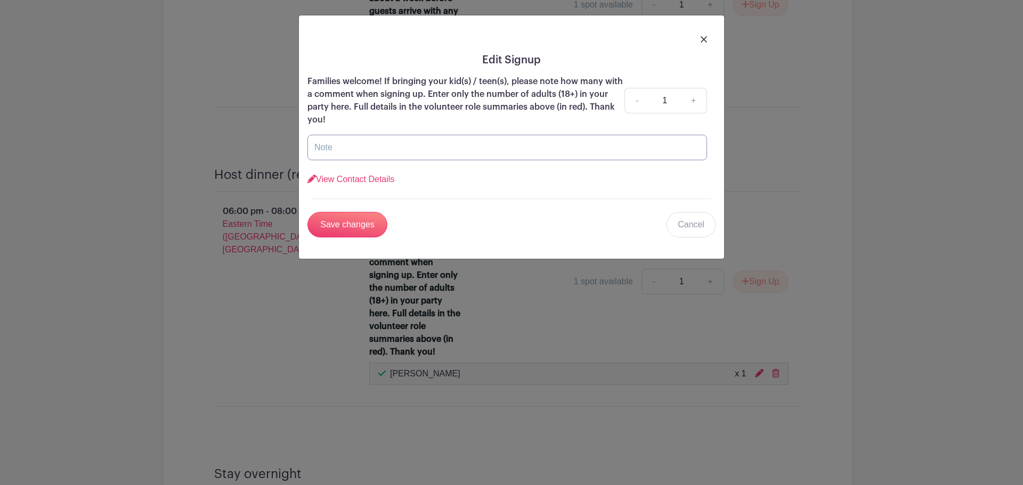
click at [377, 150] on input "text" at bounding box center [507, 148] width 400 height 26
type input "I'm happy to open door for ZBC and host with them."
click at [359, 229] on input "Save changes" at bounding box center [347, 225] width 80 height 26
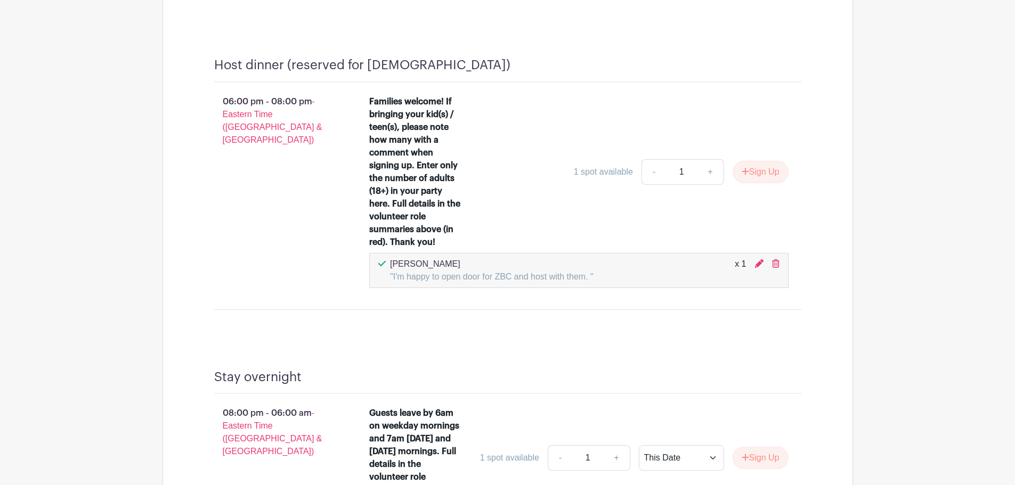
scroll to position [1084, 0]
